Goal: Information Seeking & Learning: Learn about a topic

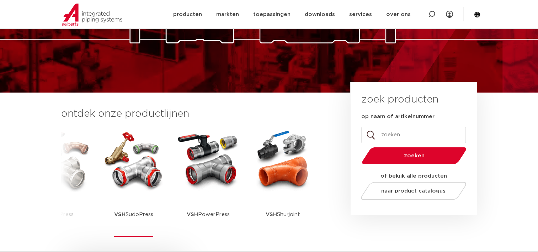
click at [135, 172] on img at bounding box center [134, 160] width 64 height 64
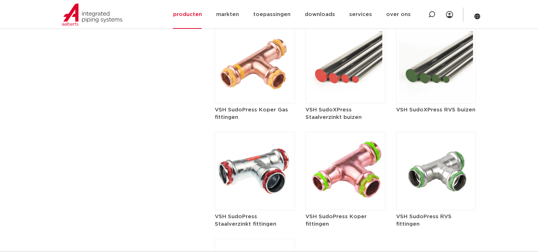
scroll to position [925, 0]
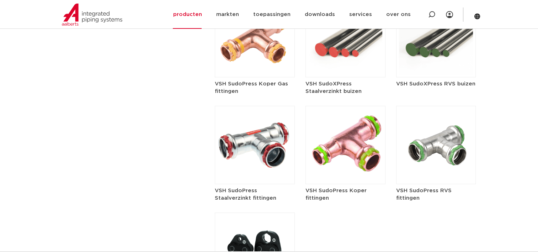
click at [427, 173] on img at bounding box center [436, 145] width 80 height 78
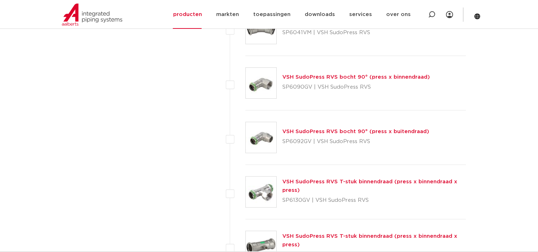
scroll to position [569, 0]
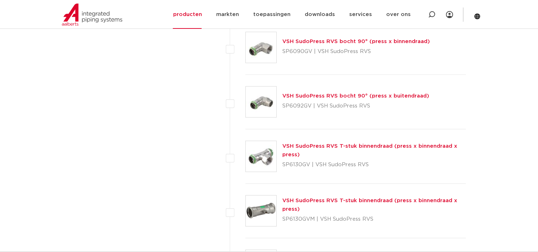
click at [271, 102] on img at bounding box center [261, 101] width 31 height 31
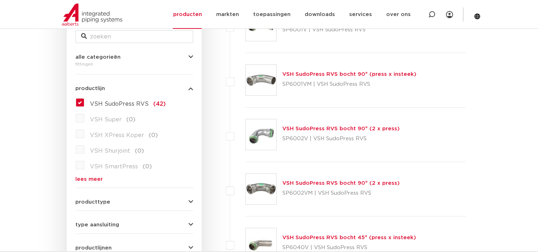
scroll to position [178, 0]
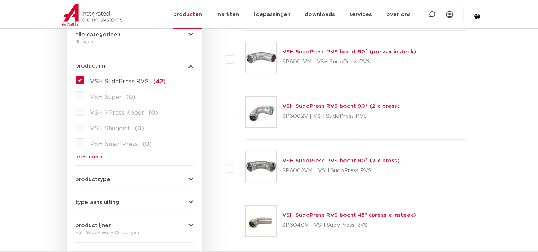
click at [87, 155] on link "lees meer" at bounding box center [134, 156] width 118 height 5
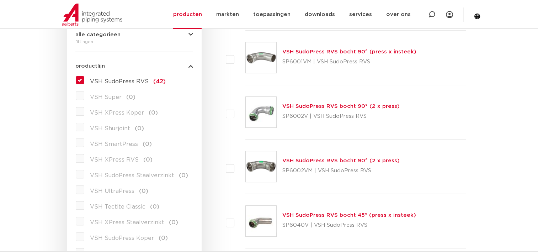
click at [84, 77] on label "VSH SudoPress RVS (42)" at bounding box center [124, 79] width 81 height 11
click at [0, 0] on input "VSH SudoPress RVS (42)" at bounding box center [0, 0] width 0 height 0
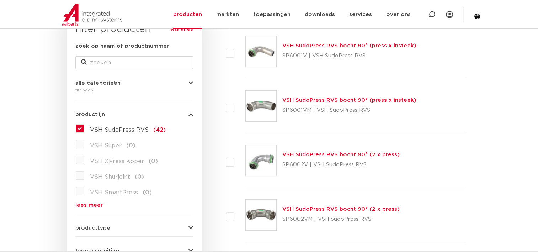
scroll to position [178, 0]
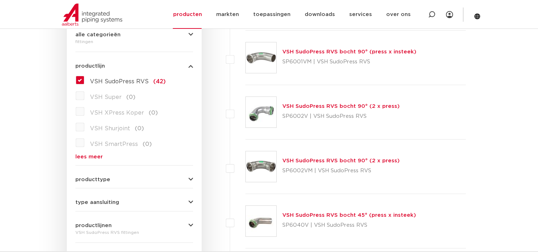
click at [84, 80] on label "VSH SudoPress RVS (42)" at bounding box center [124, 79] width 81 height 11
click at [0, 0] on input "VSH SudoPress RVS (42)" at bounding box center [0, 0] width 0 height 0
click at [128, 81] on span "VSH SudoPress RVS" at bounding box center [119, 82] width 59 height 6
click at [0, 0] on input "VSH SudoPress RVS (42)" at bounding box center [0, 0] width 0 height 0
click at [99, 157] on link "lees meer" at bounding box center [134, 156] width 118 height 5
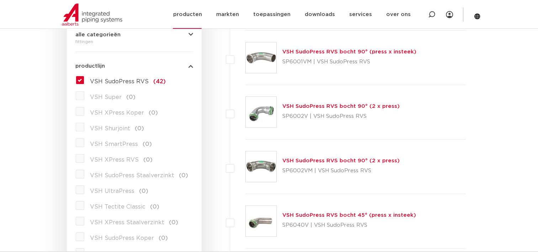
click at [95, 16] on img at bounding box center [92, 15] width 60 height 22
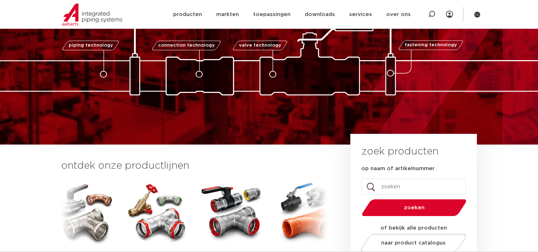
scroll to position [107, 0]
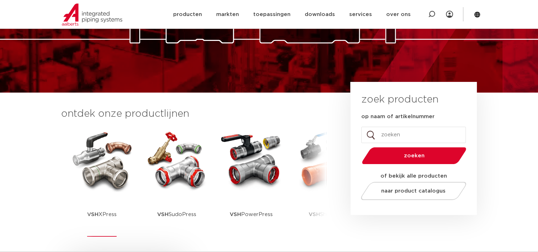
click at [114, 167] on img at bounding box center [102, 160] width 64 height 64
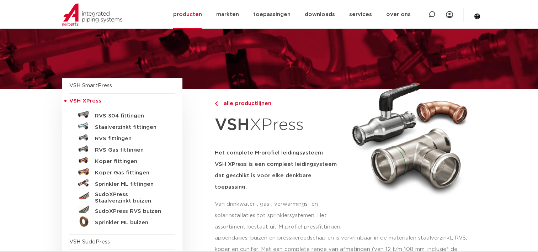
scroll to position [71, 0]
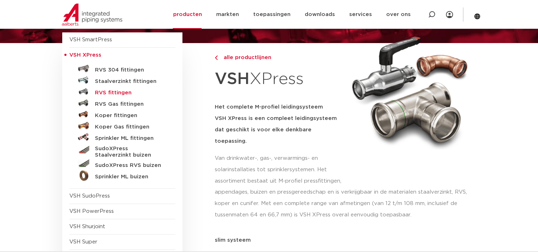
click at [124, 91] on h5 "RVS fittingen" at bounding box center [130, 93] width 70 height 6
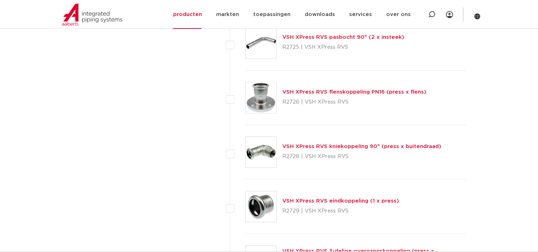
scroll to position [1316, 0]
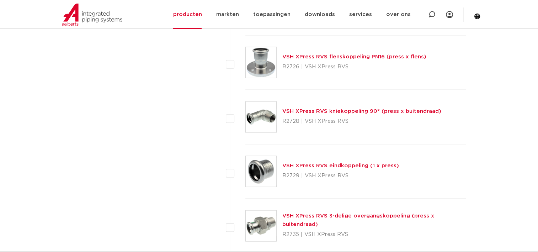
click at [316, 110] on link "VSH XPress RVS kniekoppeling 90° (press x buitendraad)" at bounding box center [361, 110] width 159 height 5
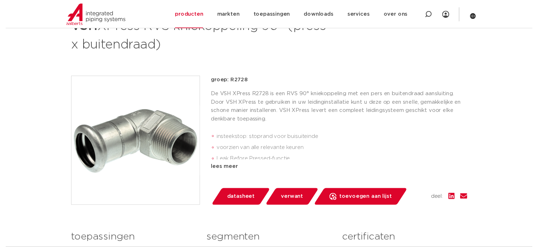
scroll to position [142, 0]
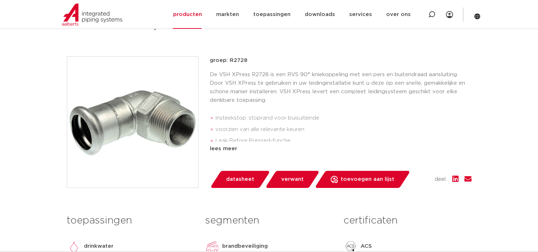
click at [247, 177] on span "datasheet" at bounding box center [240, 179] width 28 height 11
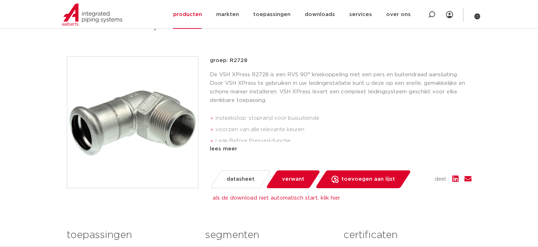
scroll to position [36, 0]
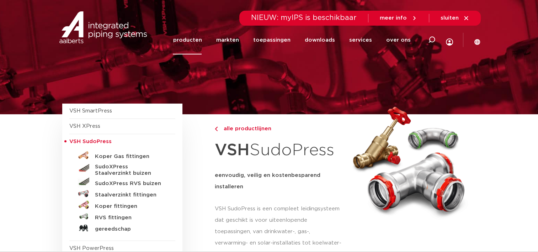
click at [94, 142] on span "VSH SudoPress" at bounding box center [90, 141] width 42 height 5
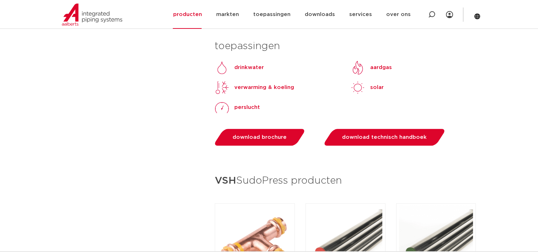
scroll to position [783, 0]
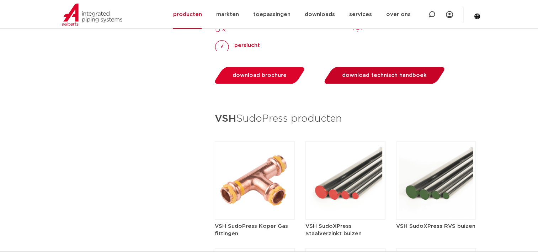
click at [371, 81] on link "download technisch handboek" at bounding box center [385, 75] width 124 height 17
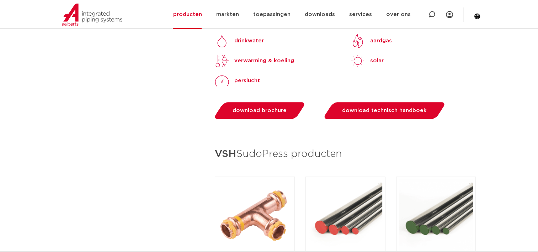
scroll to position [747, 0]
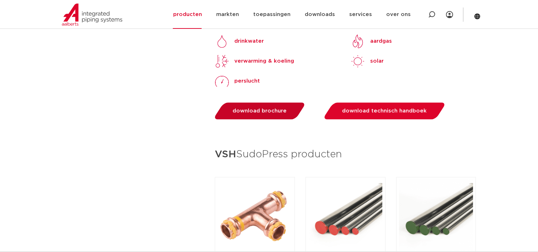
click at [275, 104] on link "download brochure" at bounding box center [260, 110] width 94 height 17
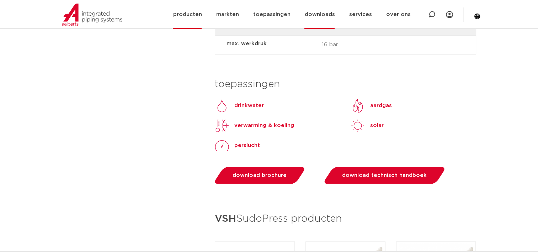
scroll to position [676, 0]
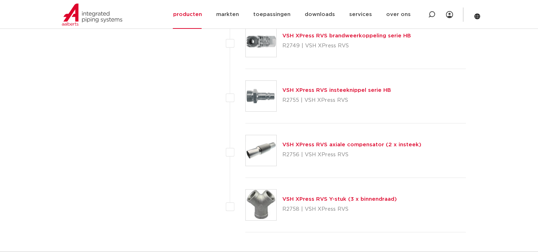
scroll to position [2064, 0]
